Goal: Task Accomplishment & Management: Complete application form

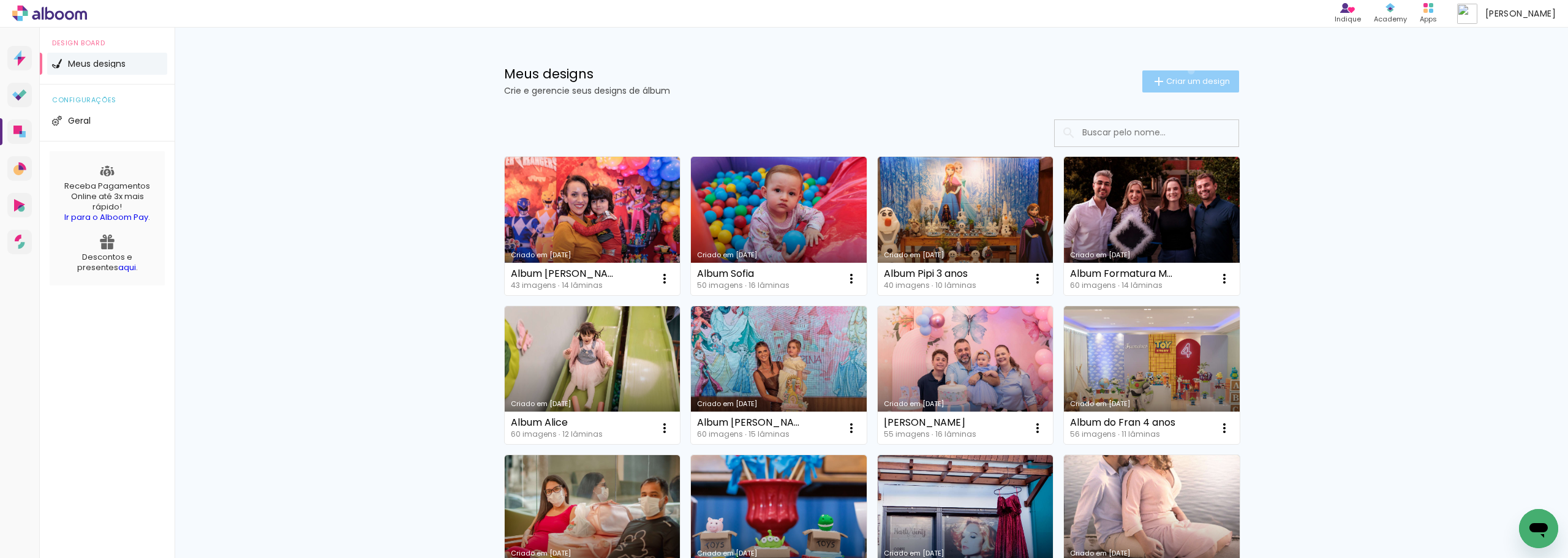
click at [1184, 71] on paper-button "Criar um design" at bounding box center [1190, 82] width 97 height 22
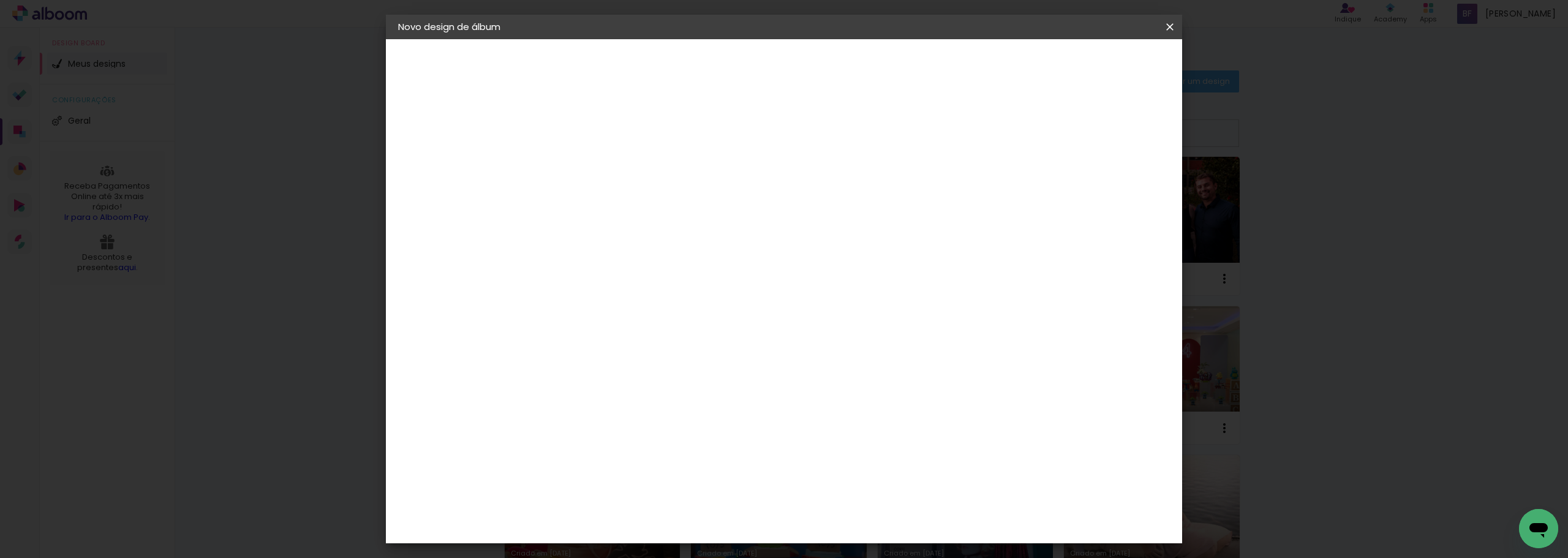
click at [599, 168] on input at bounding box center [599, 164] width 0 height 19
type input "Album [PERSON_NAME]"
type paper-input "Album [PERSON_NAME]"
click at [724, 72] on paper-button "Avançar" at bounding box center [694, 65] width 60 height 21
click at [663, 192] on input "[GEOGRAPHIC_DATA]" at bounding box center [624, 195] width 114 height 15
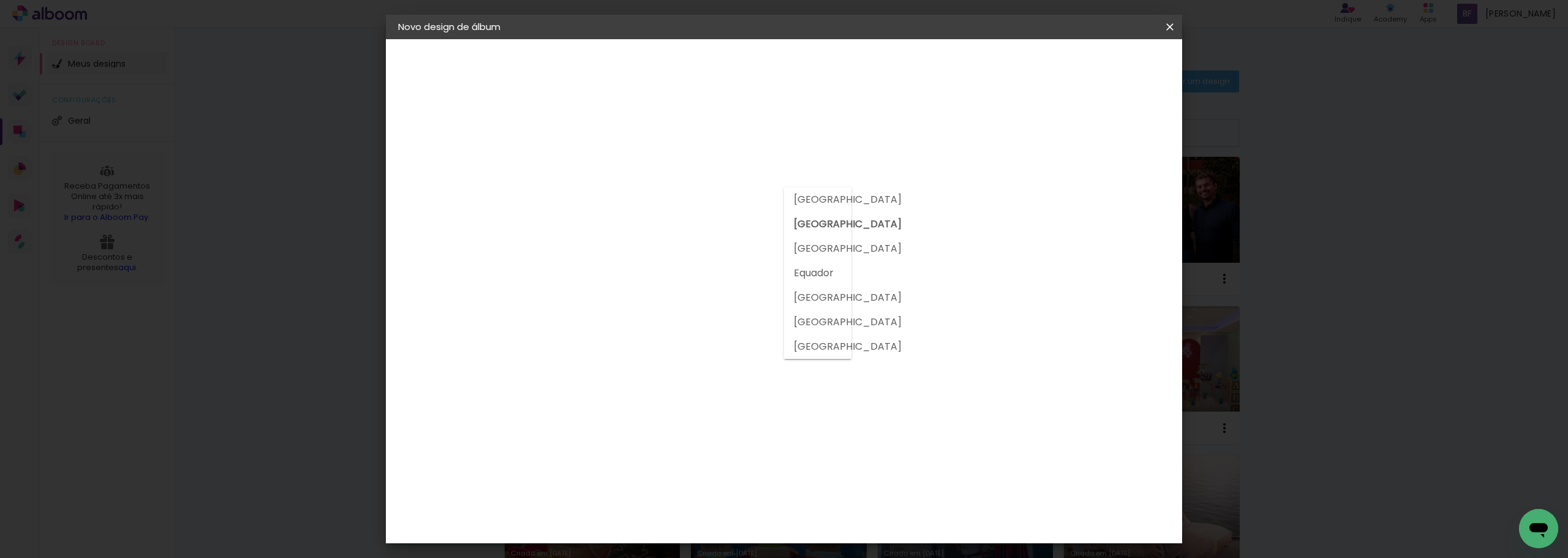
click at [661, 235] on input at bounding box center [629, 233] width 124 height 15
click at [661, 236] on input at bounding box center [629, 233] width 124 height 15
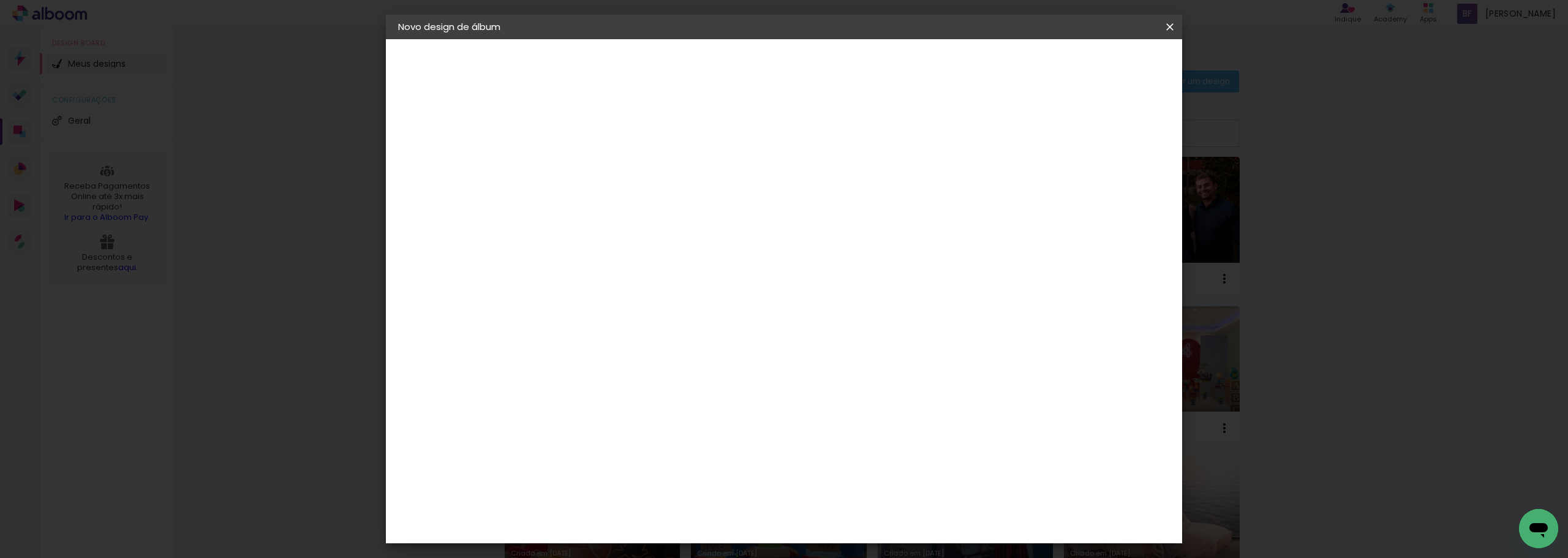
click at [661, 236] on input at bounding box center [629, 233] width 124 height 15
type input "go"
type paper-input "go"
click at [620, 273] on div "Go image" at bounding box center [605, 279] width 30 height 20
click at [0, 0] on slot "Avançar" at bounding box center [0, 0] width 0 height 0
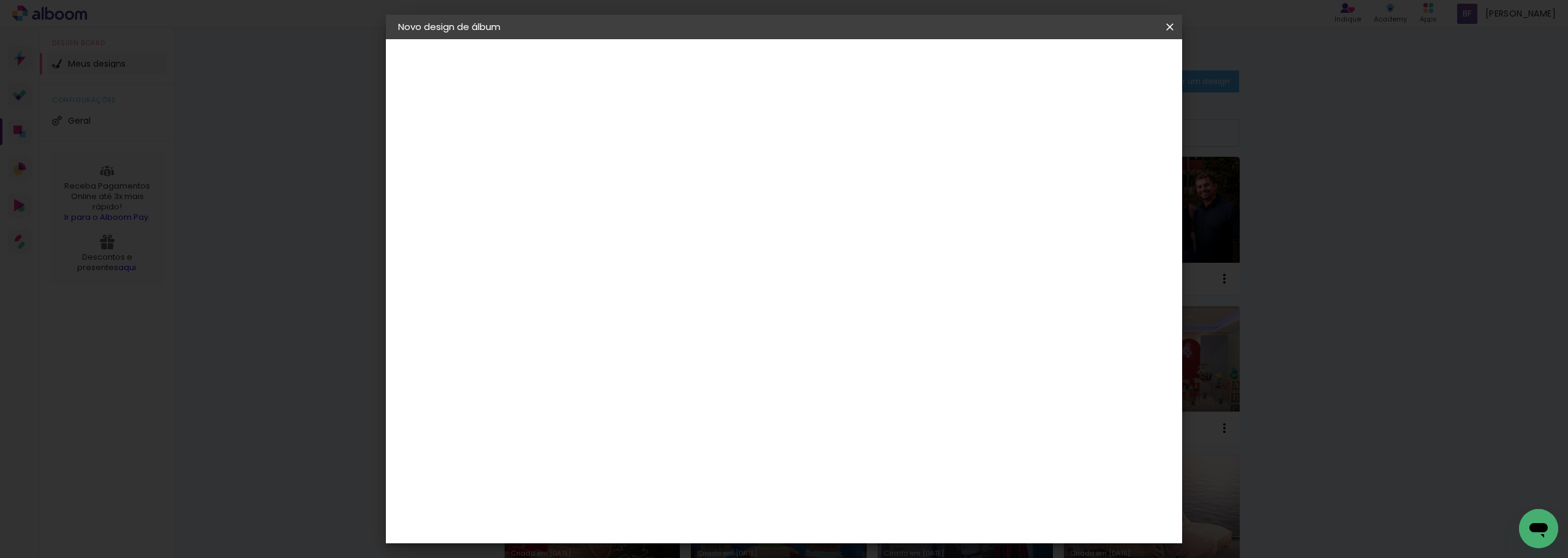
click at [646, 204] on input "text" at bounding box center [623, 213] width 48 height 19
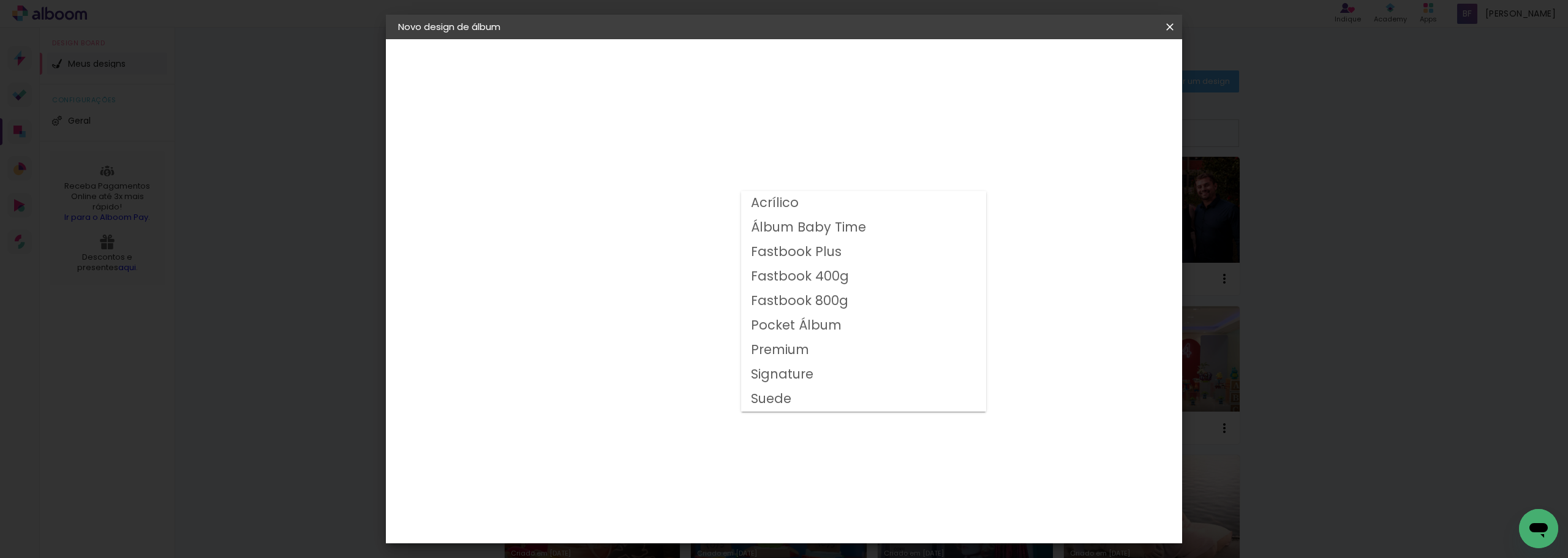
click at [0, 0] on slot "Fastbook 800g" at bounding box center [0, 0] width 0 height 0
type input "Fastbook 800g"
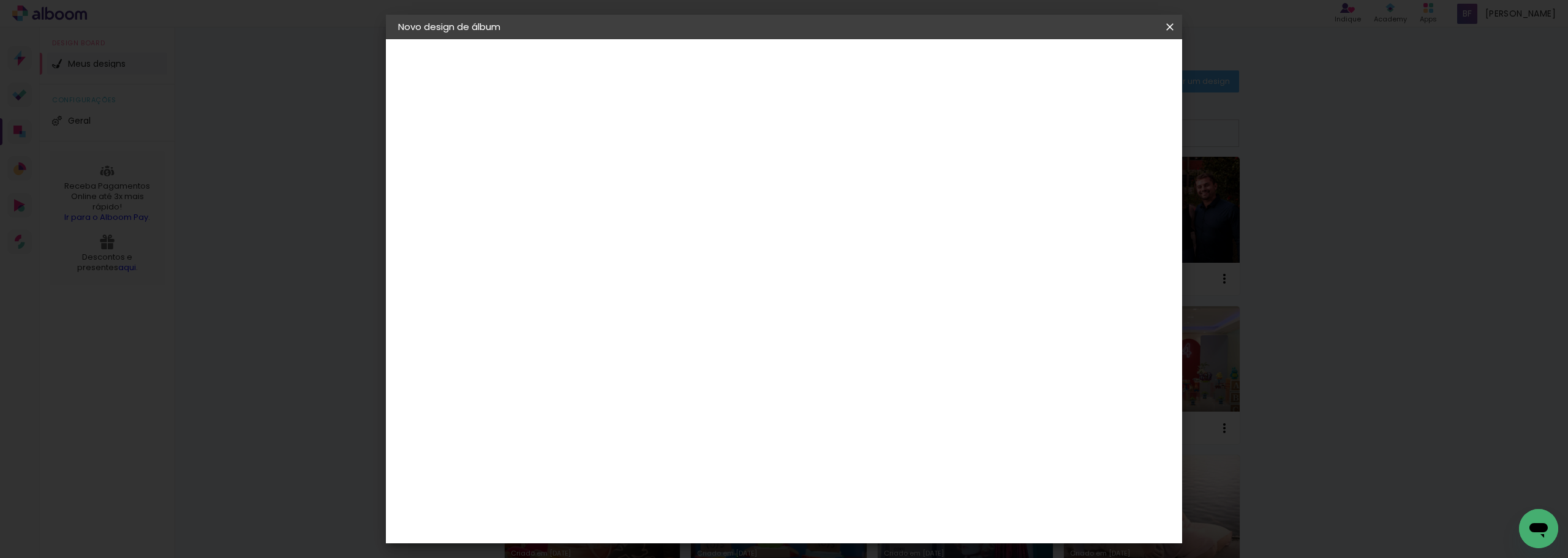
scroll to position [122, 0]
click at [681, 449] on span "25 × 25" at bounding box center [652, 465] width 57 height 33
click at [798, 72] on paper-button "Avançar" at bounding box center [768, 65] width 60 height 21
click at [1106, 72] on paper-button "Iniciar design" at bounding box center [1065, 65] width 81 height 21
